Goal: Register for event/course

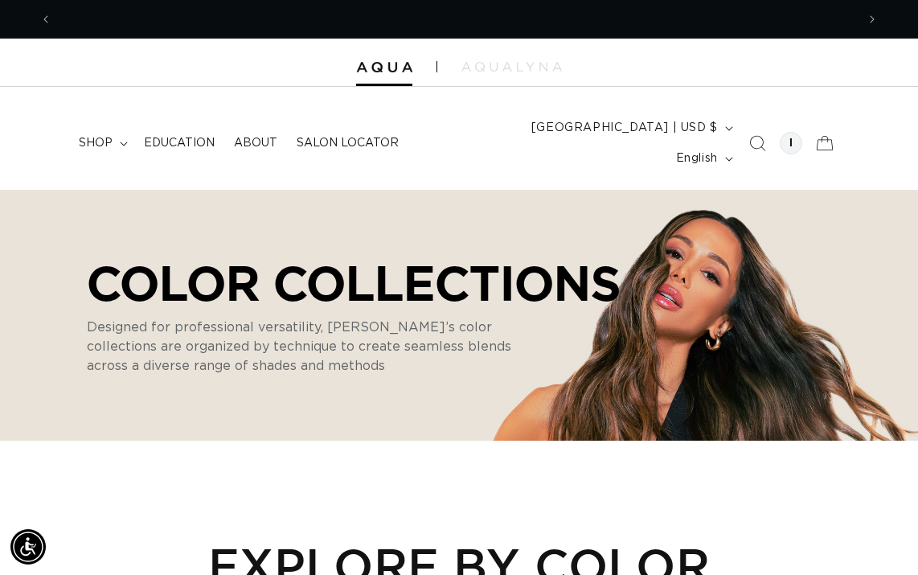
scroll to position [0, 1607]
click at [819, 128] on icon at bounding box center [824, 144] width 38 height 38
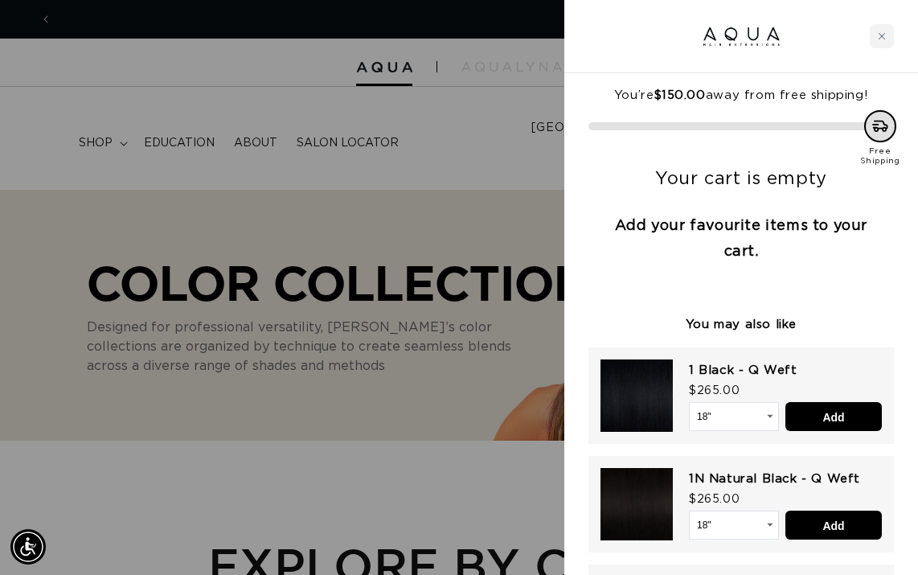
scroll to position [0, 0]
click at [883, 35] on icon "Close cart" at bounding box center [882, 36] width 8 height 8
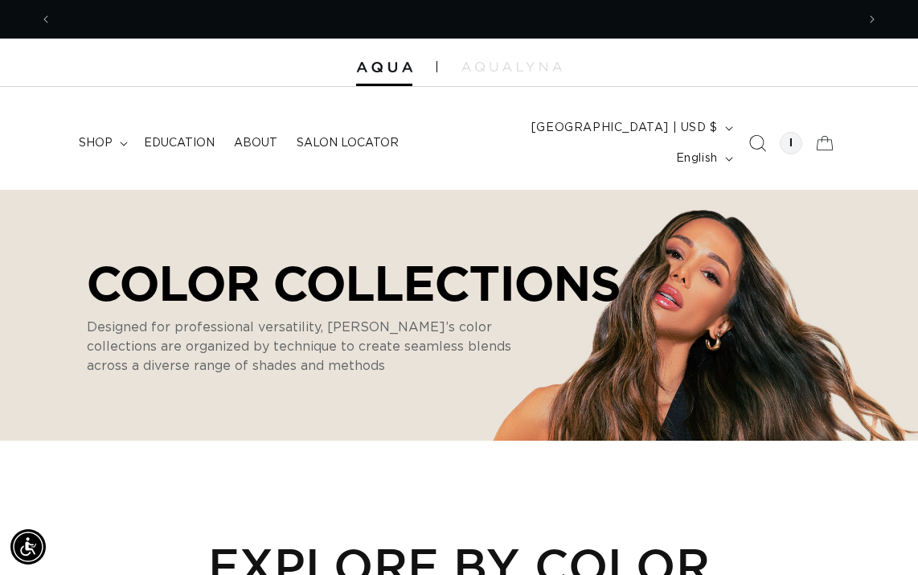
scroll to position [0, 804]
click at [791, 132] on div at bounding box center [791, 143] width 23 height 23
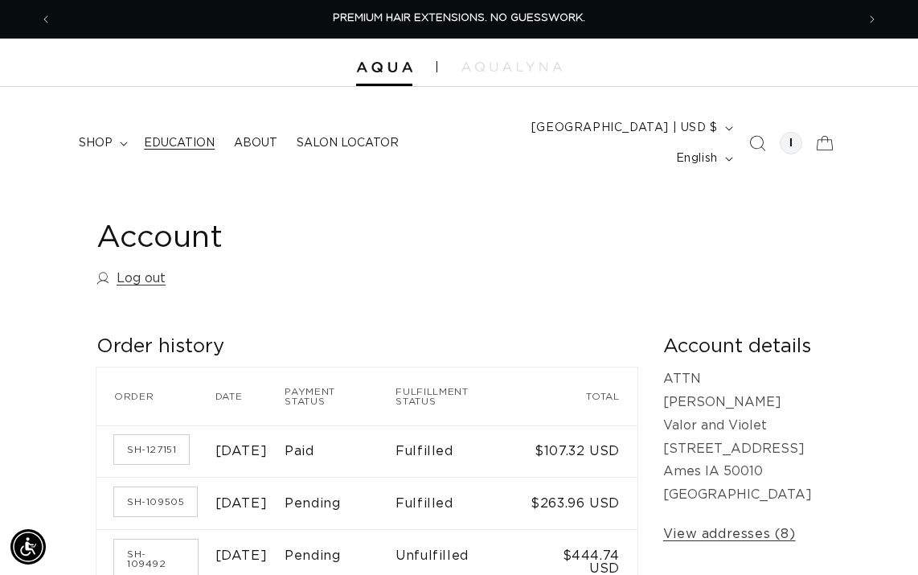
click at [182, 136] on span "Education" at bounding box center [179, 143] width 71 height 14
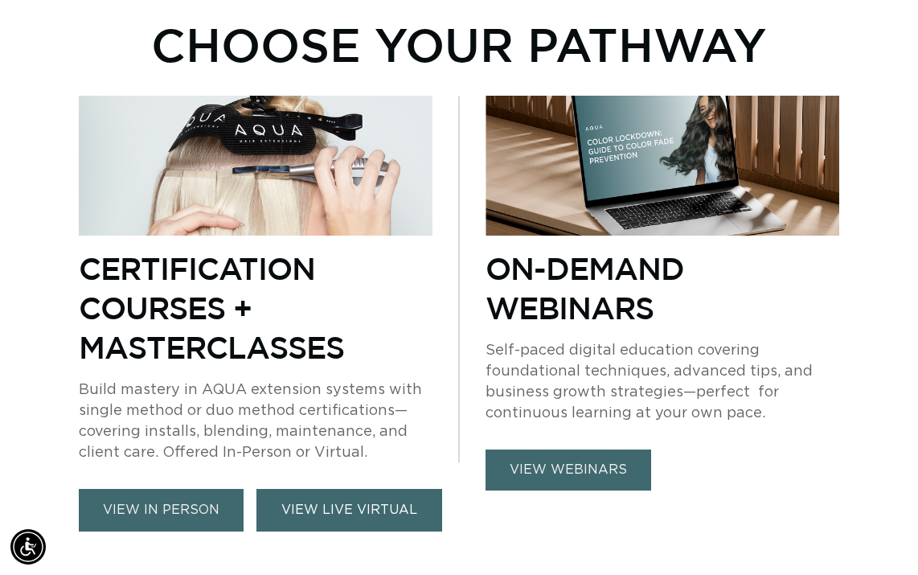
scroll to position [0, 804]
click at [310, 489] on link "VIEW LIVE VIRTUAL" at bounding box center [349, 510] width 186 height 43
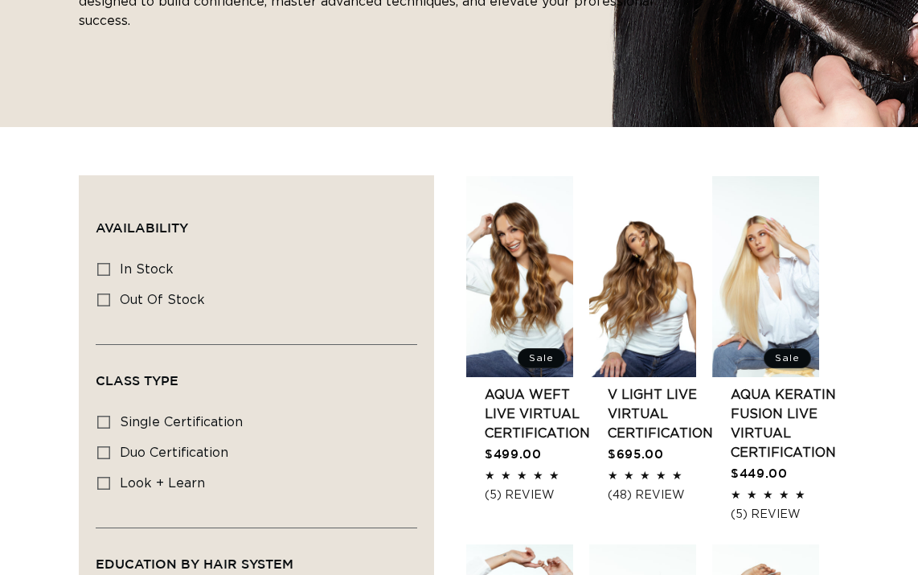
scroll to position [821, 0]
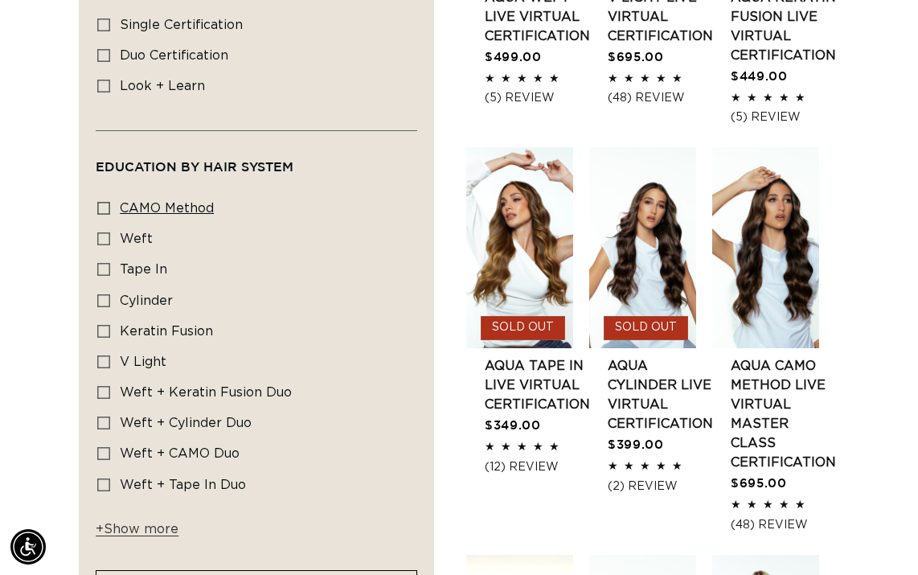
click at [104, 202] on icon at bounding box center [103, 208] width 13 height 13
click at [104, 202] on input "CAMO Method CAMO Method (1 product)" at bounding box center [103, 208] width 13 height 13
checkbox input "true"
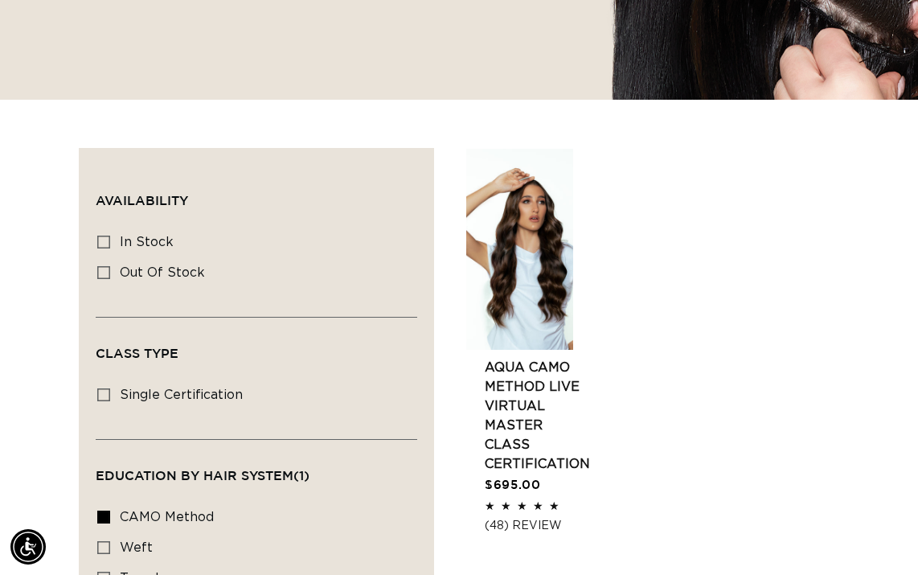
scroll to position [450, 0]
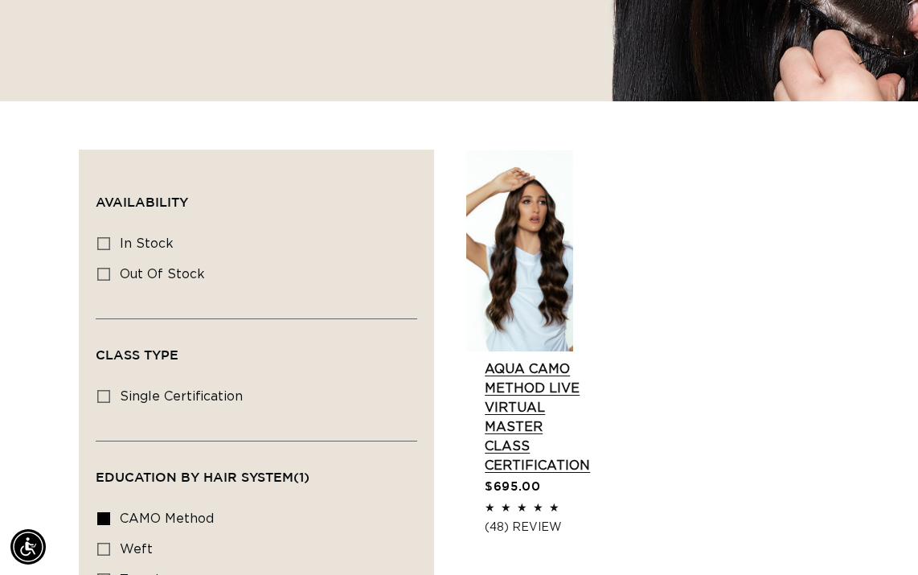
click at [526, 359] on link "AQUA CAMO Method LIVE VIRTUAL Master Class Certification" at bounding box center [537, 417] width 105 height 116
